Goal: Transaction & Acquisition: Subscribe to service/newsletter

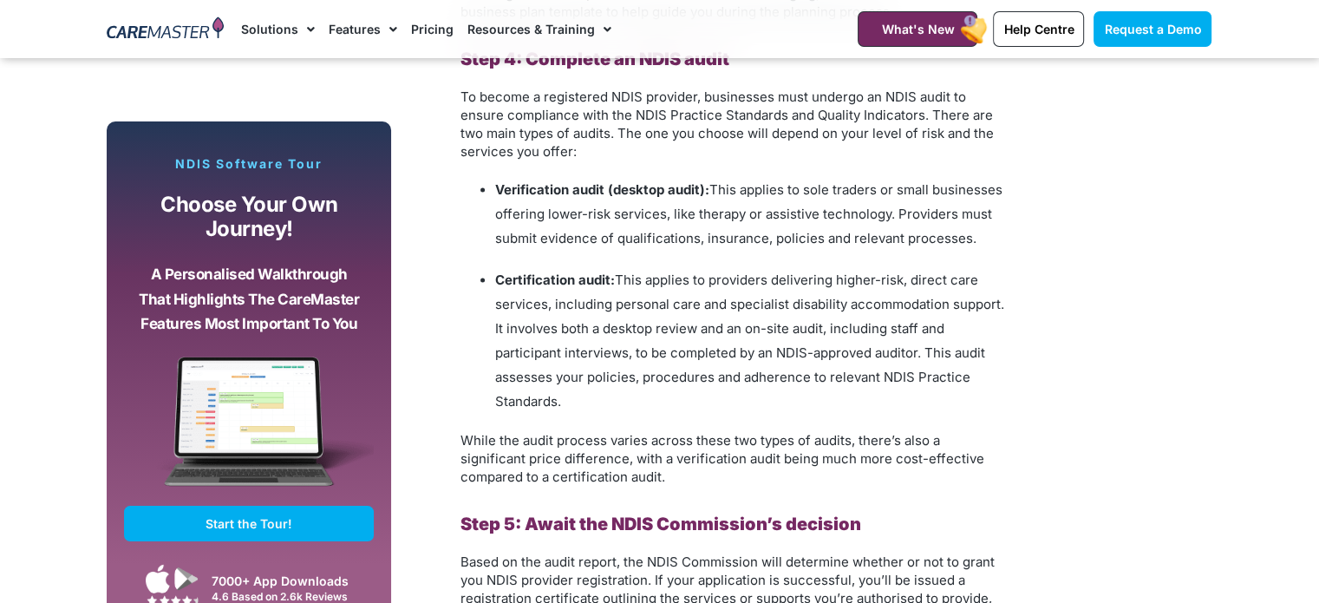
scroll to position [2516, 0]
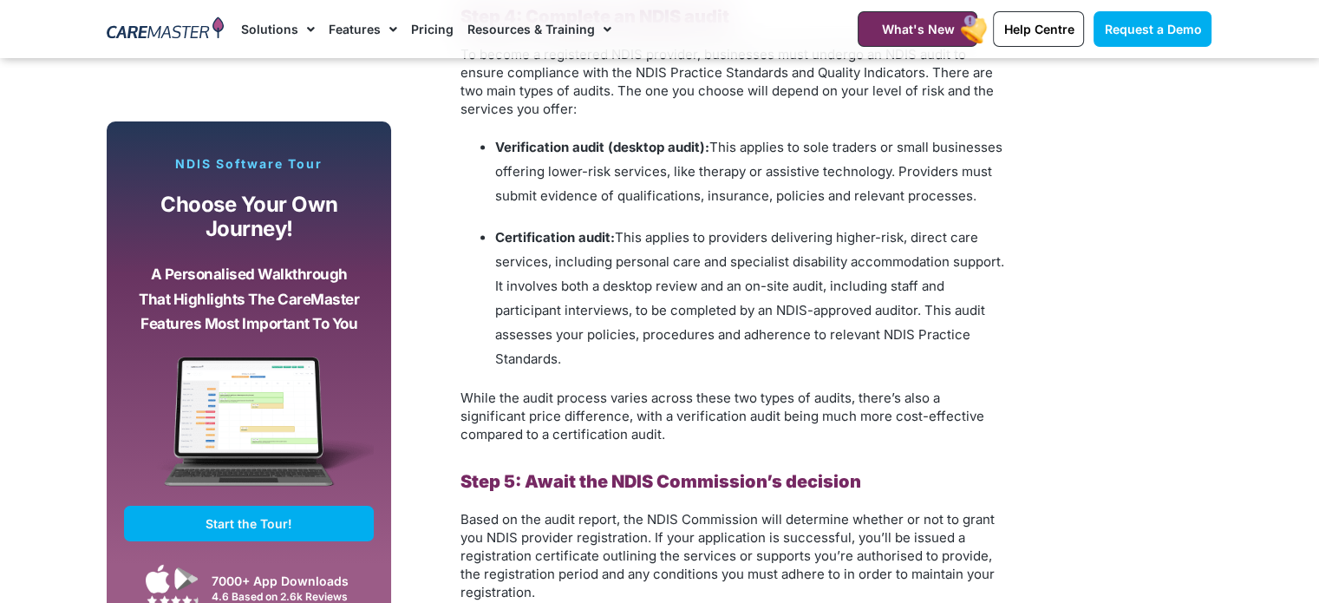
click at [718, 204] on li "Verification audit (desktop audit): This applies to sole traders or small busin…" at bounding box center [751, 171] width 512 height 73
click at [720, 213] on ul "Verification audit (desktop audit): This applies to sole traders or small busin…" at bounding box center [734, 253] width 547 height 236
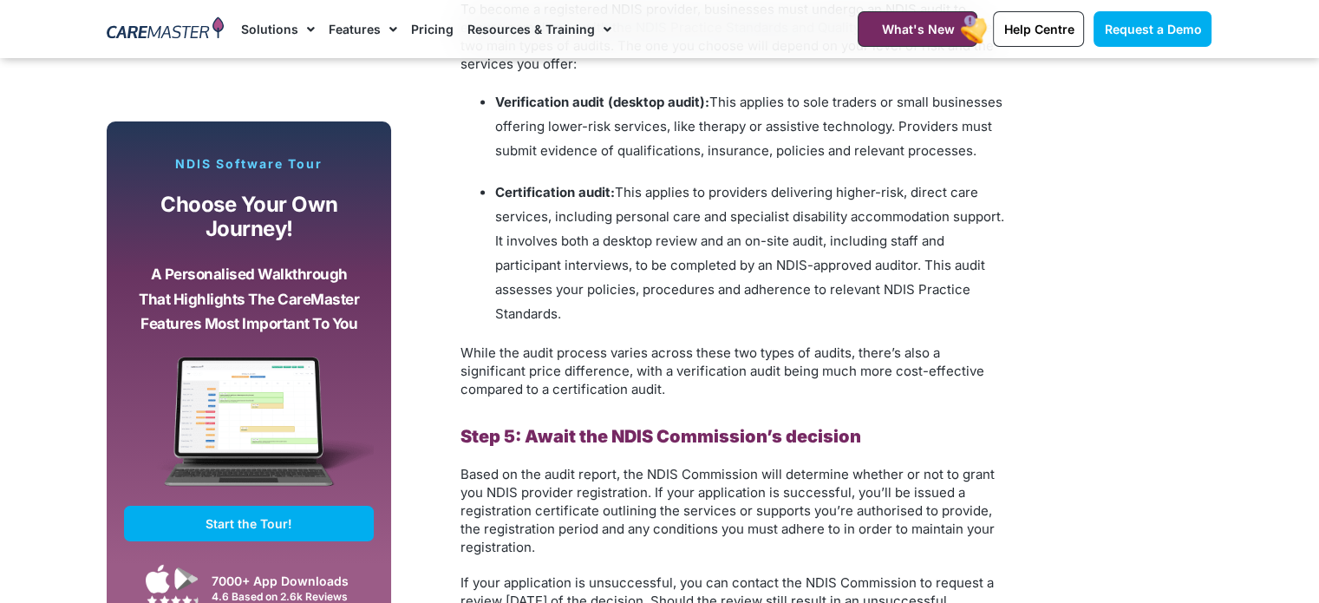
scroll to position [2602, 0]
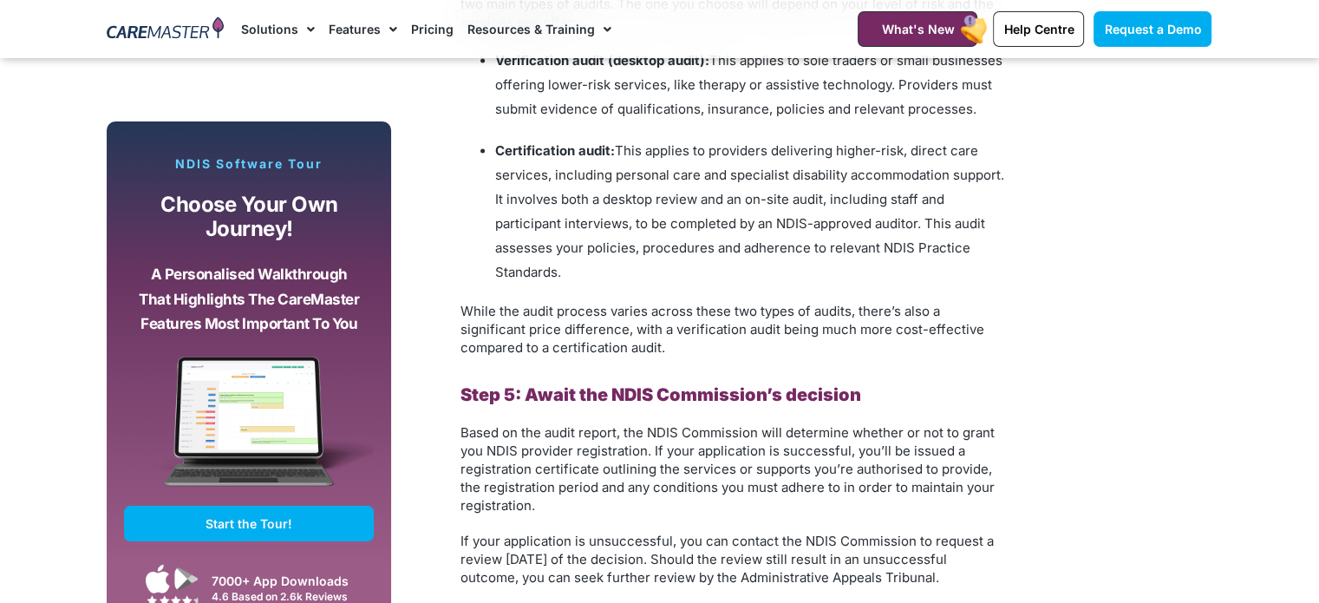
click at [627, 228] on li "Certification audit: This applies to providers delivering higher-risk, direct c…" at bounding box center [751, 212] width 512 height 146
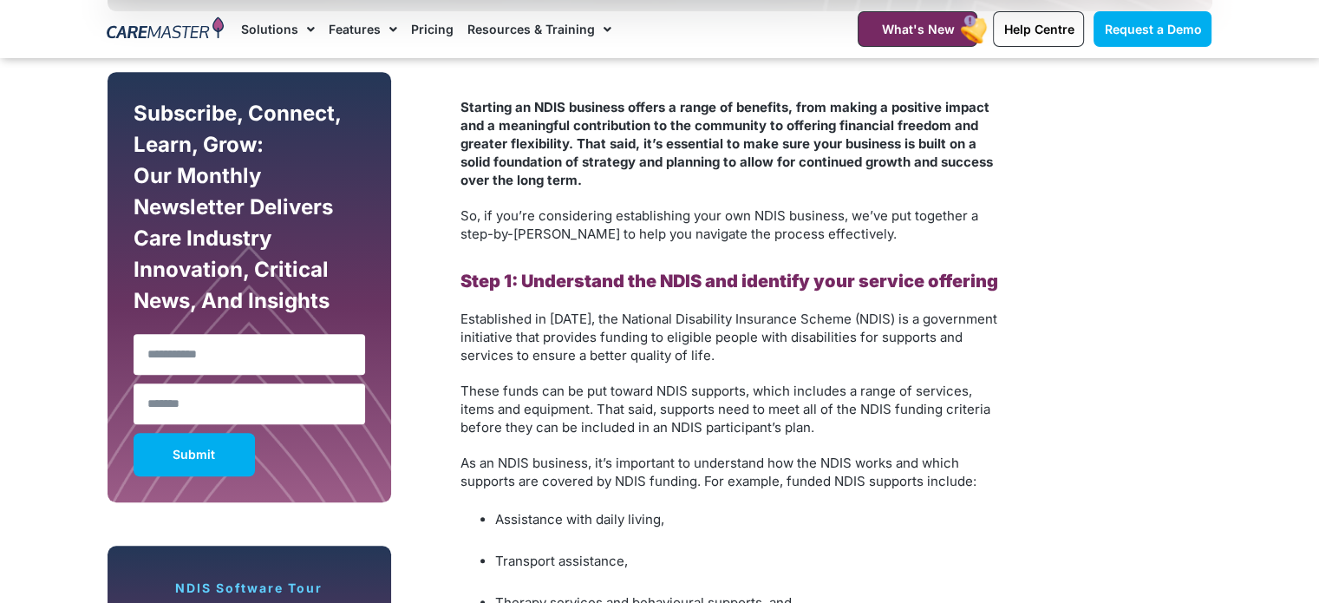
scroll to position [946, 0]
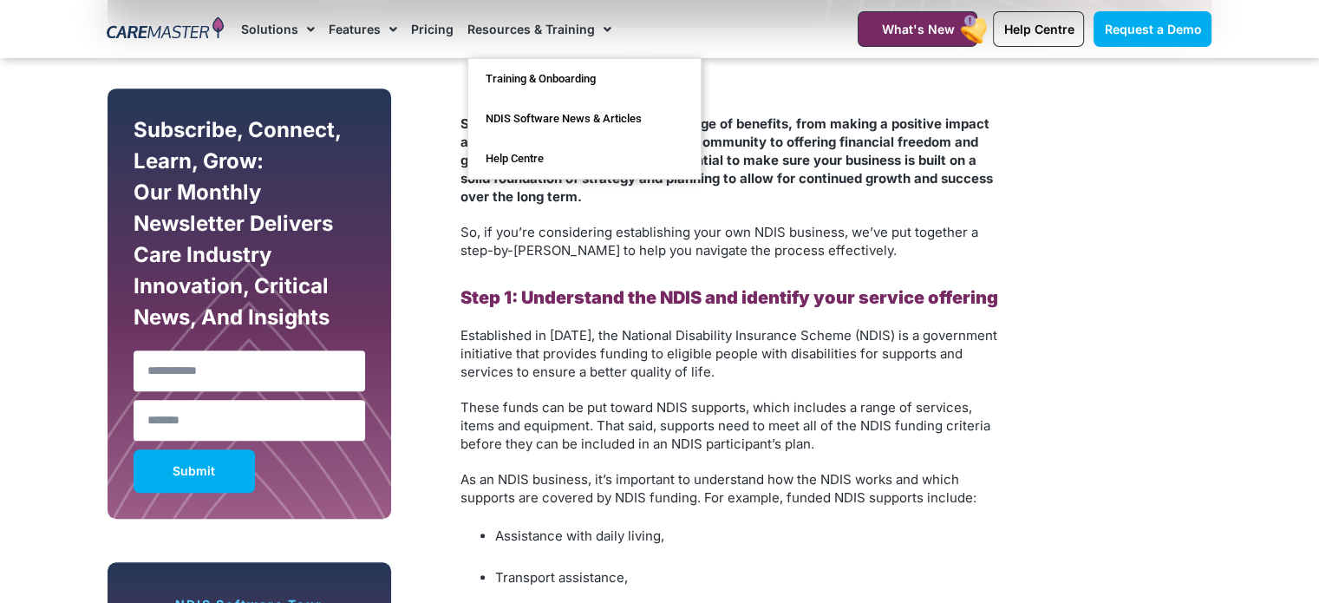
click at [560, 33] on link "Resources & Training" at bounding box center [540, 29] width 144 height 58
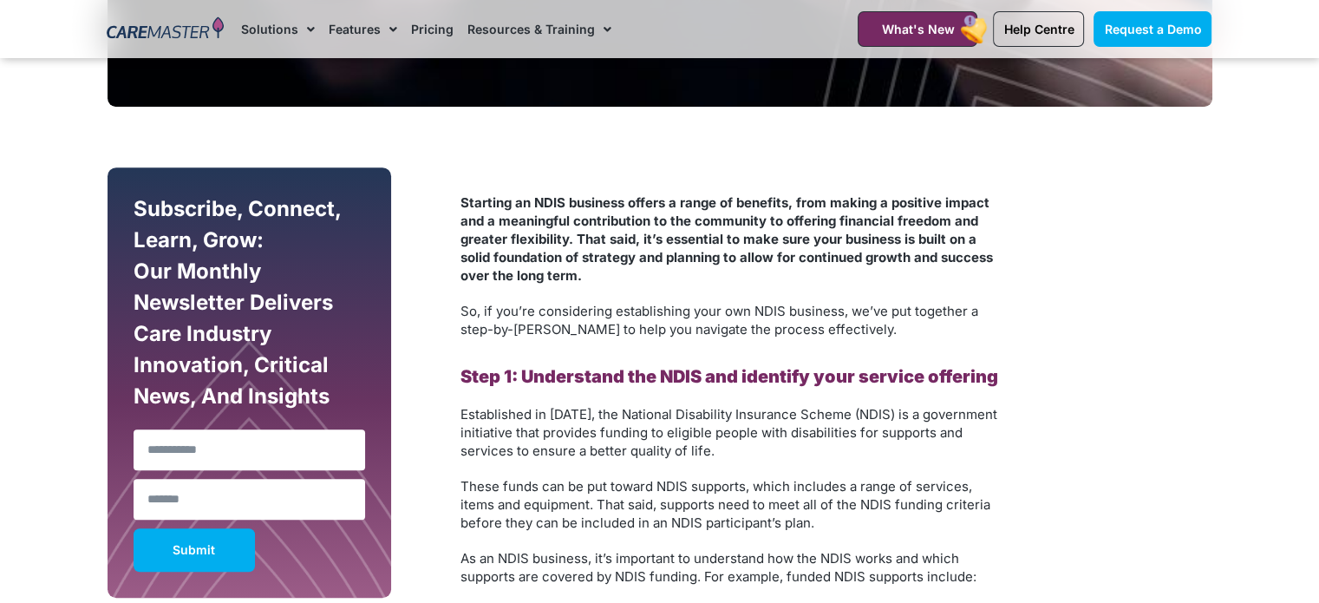
scroll to position [954, 0]
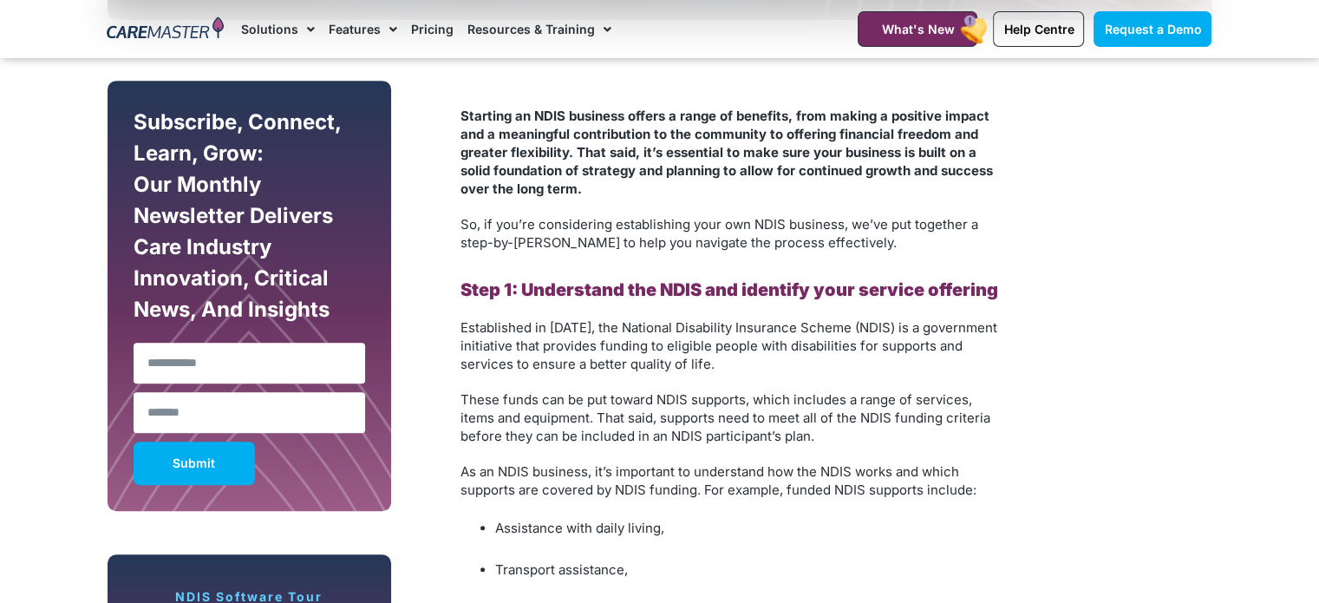
click at [437, 25] on link "Pricing" at bounding box center [432, 29] width 43 height 58
